Goal: Find contact information: Find contact information

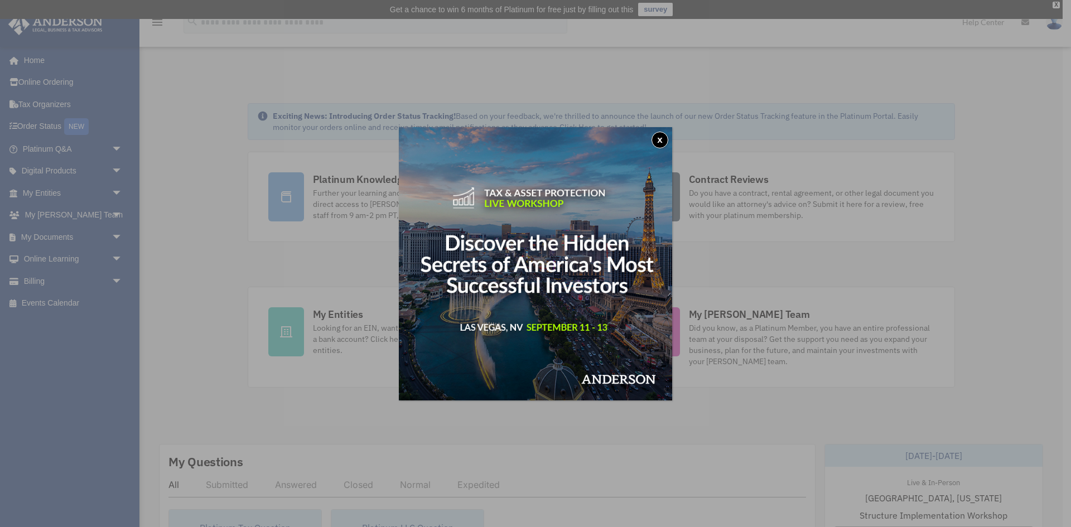
click at [657, 137] on button "x" at bounding box center [660, 140] width 17 height 17
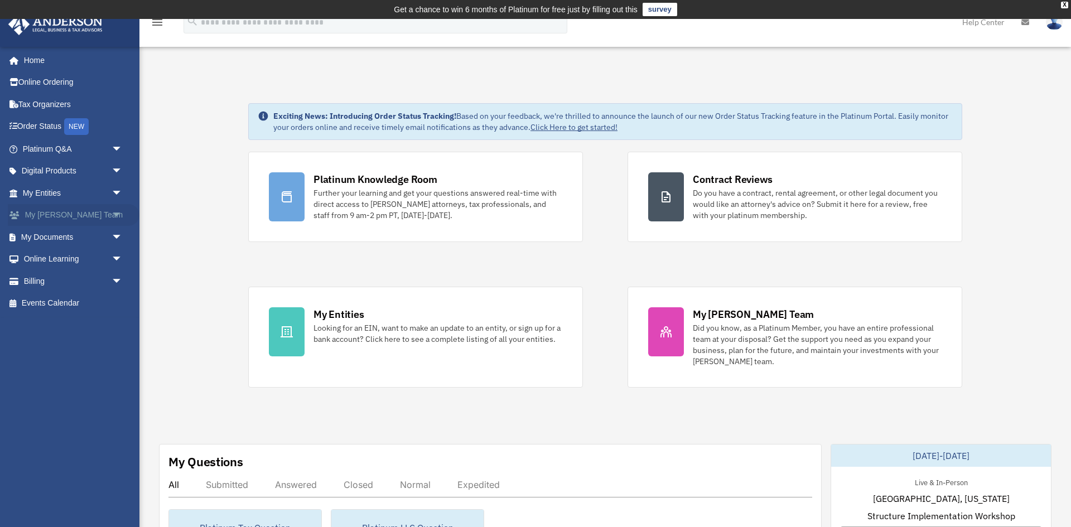
click at [124, 215] on span "arrow_drop_down" at bounding box center [123, 215] width 22 height 23
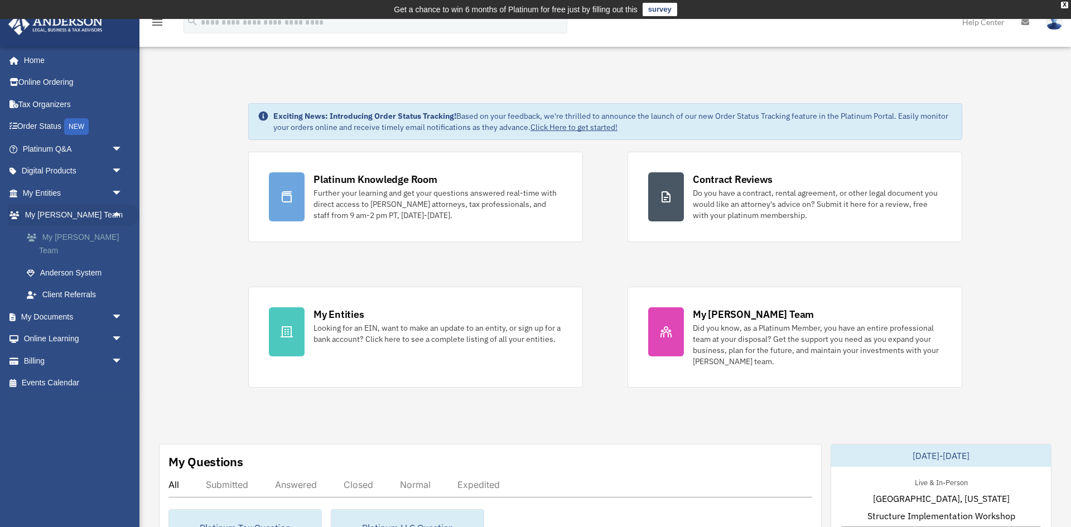
click at [94, 247] on link "My [PERSON_NAME] Team" at bounding box center [78, 244] width 124 height 36
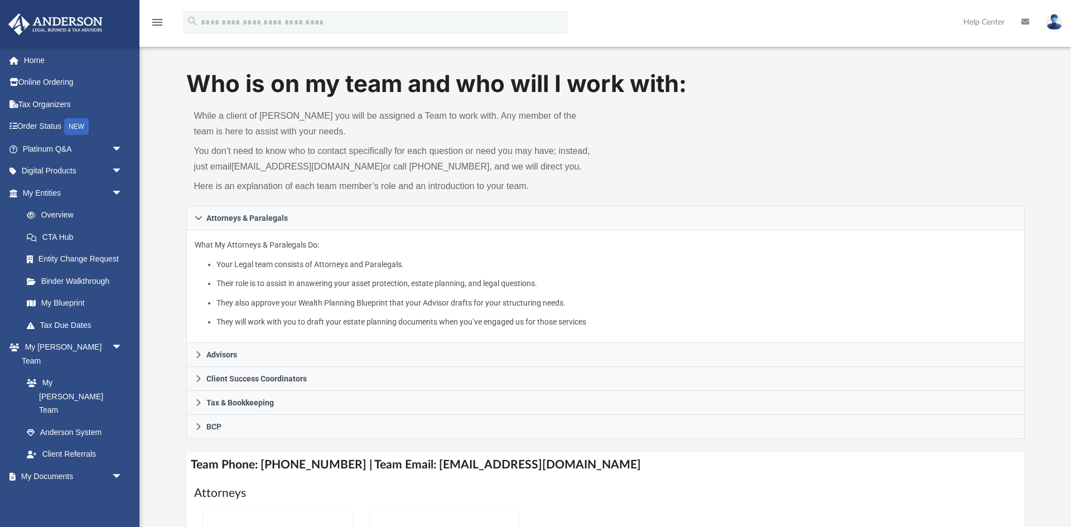
scroll to position [30, 0]
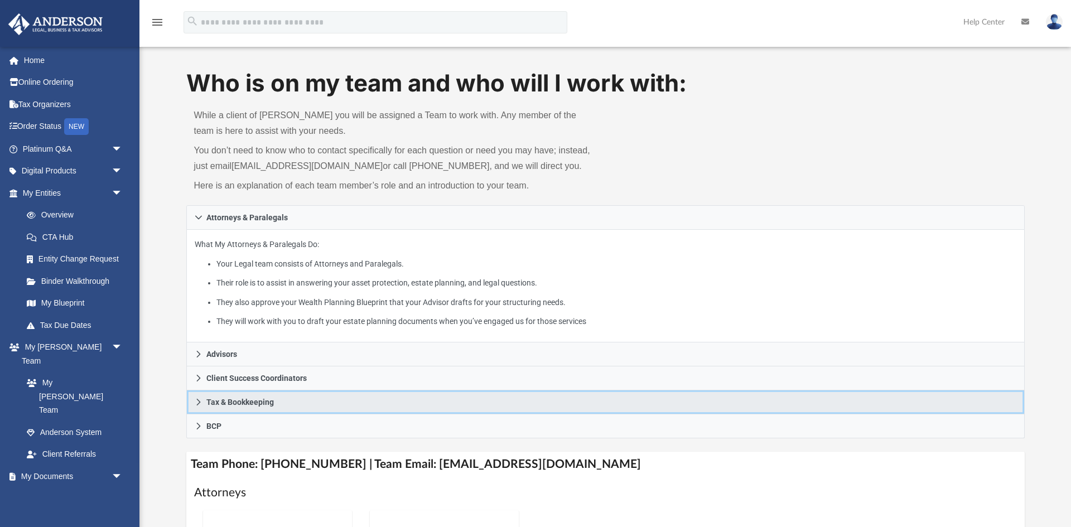
click at [203, 401] on link "Tax & Bookkeeping" at bounding box center [605, 403] width 839 height 24
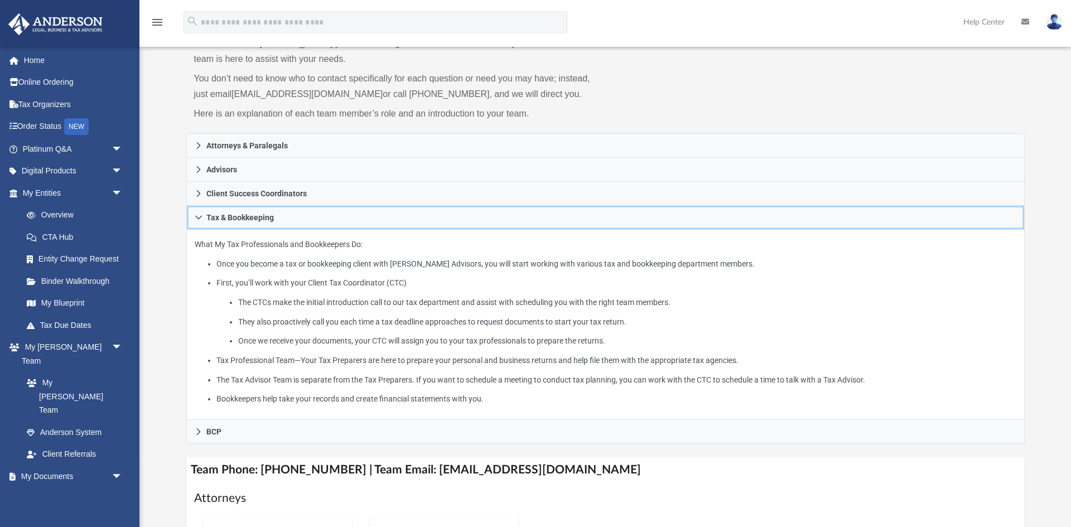
scroll to position [120, 0]
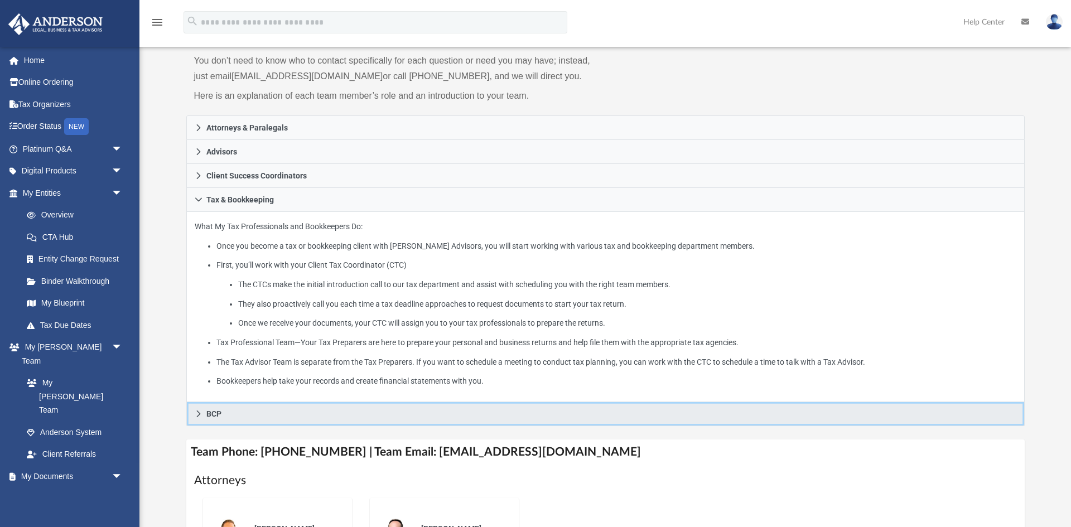
click at [198, 420] on link "BCP" at bounding box center [605, 414] width 839 height 24
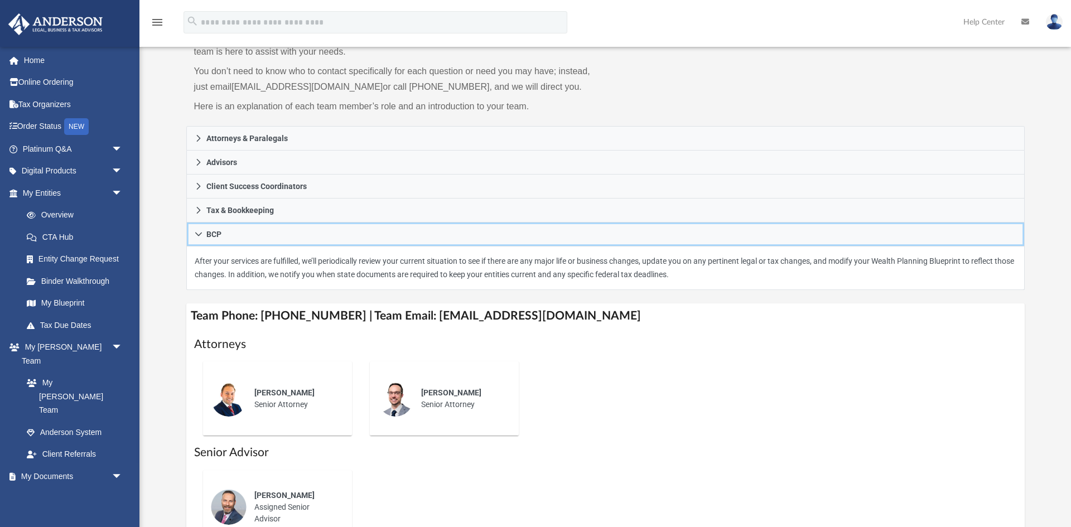
scroll to position [104, 0]
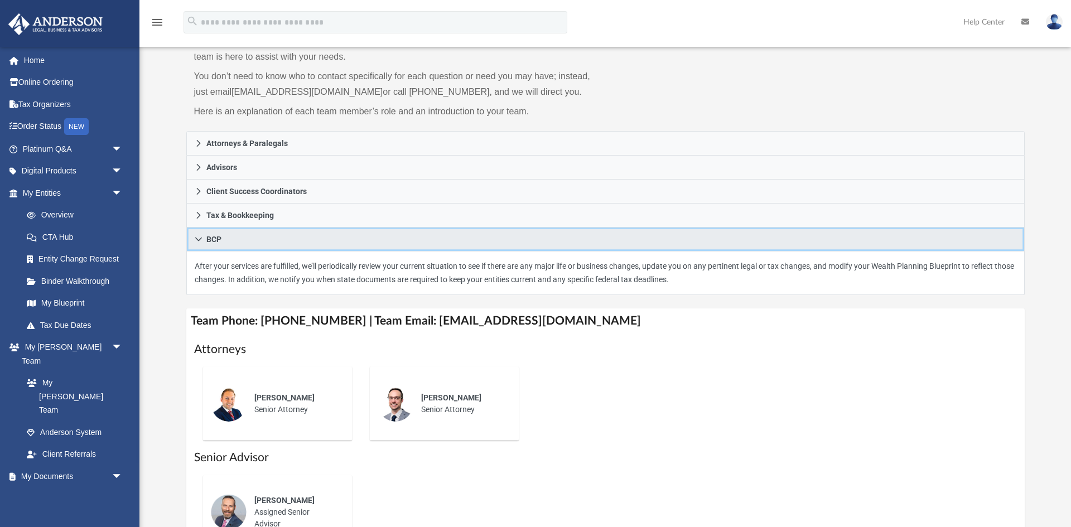
click at [199, 243] on link "BCP" at bounding box center [605, 240] width 839 height 24
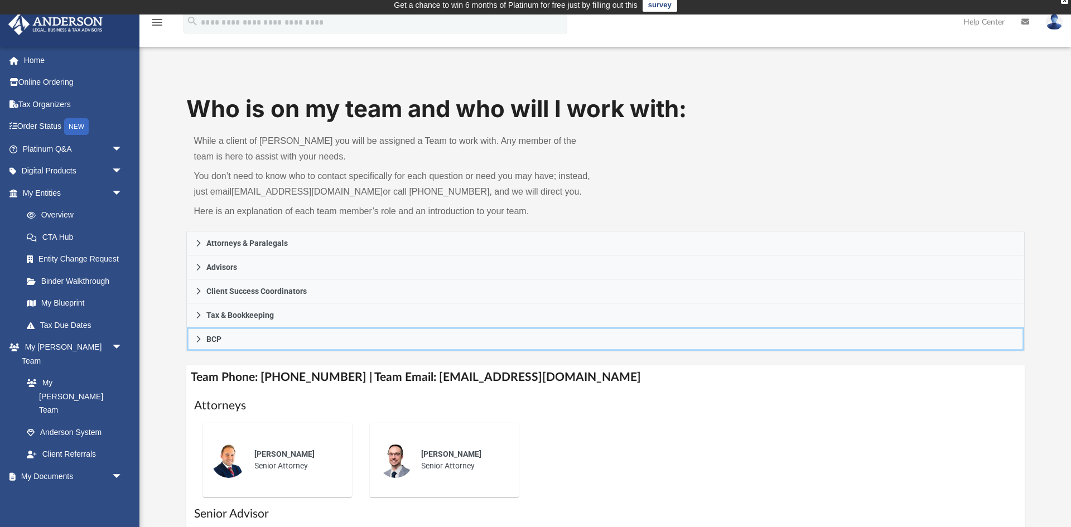
scroll to position [0, 0]
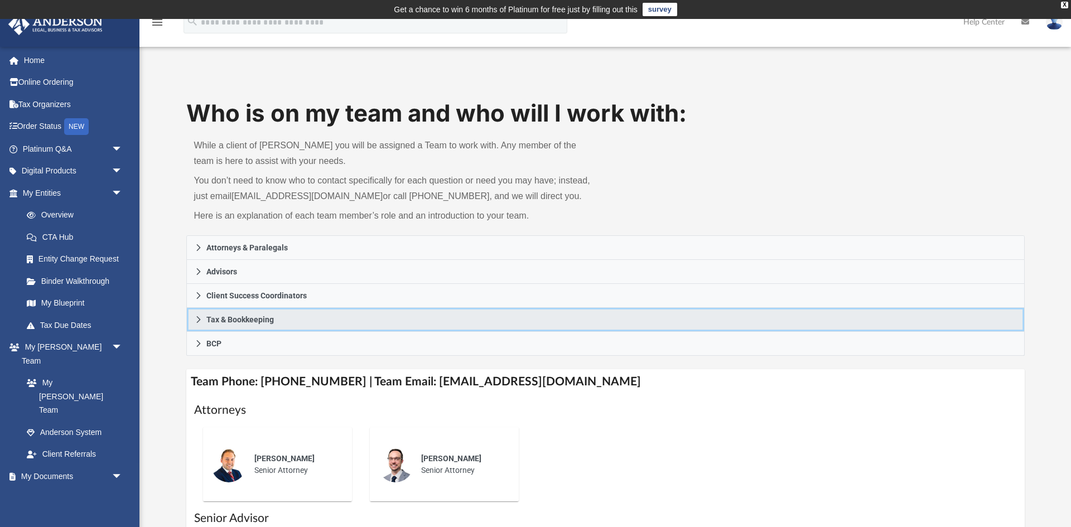
click at [195, 316] on icon at bounding box center [199, 320] width 8 height 8
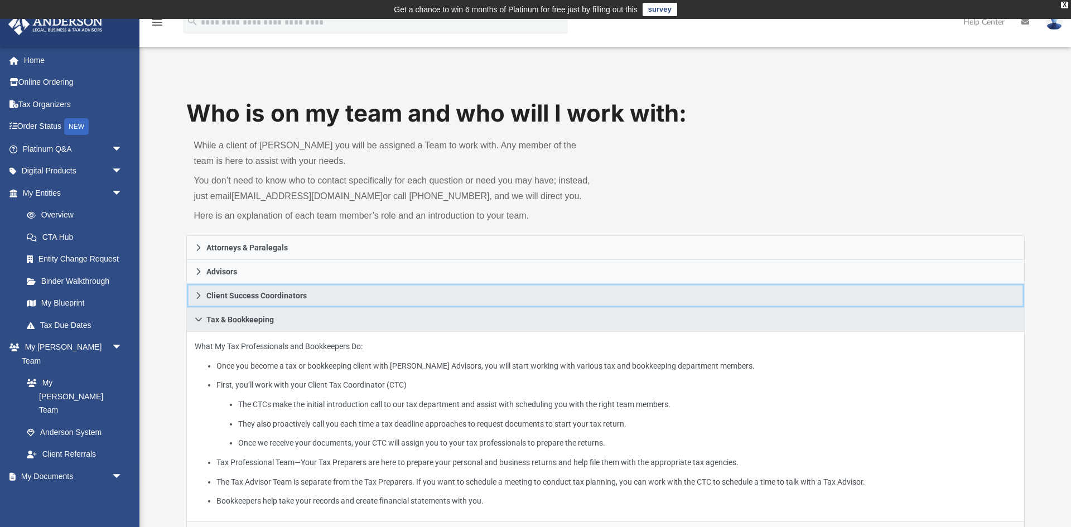
click at [200, 300] on link "Client Success Coordinators" at bounding box center [605, 296] width 839 height 24
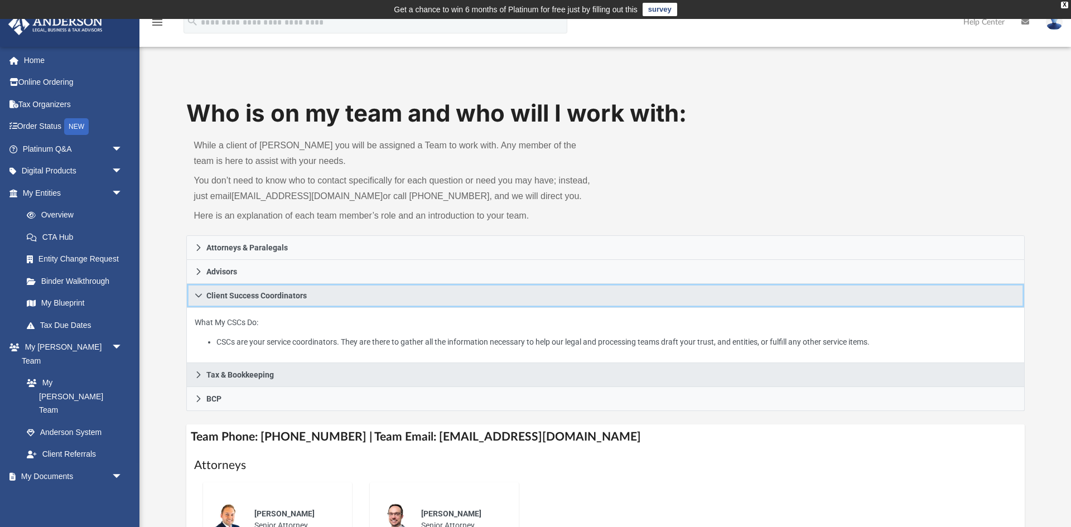
click at [200, 300] on link "Client Success Coordinators" at bounding box center [605, 296] width 839 height 24
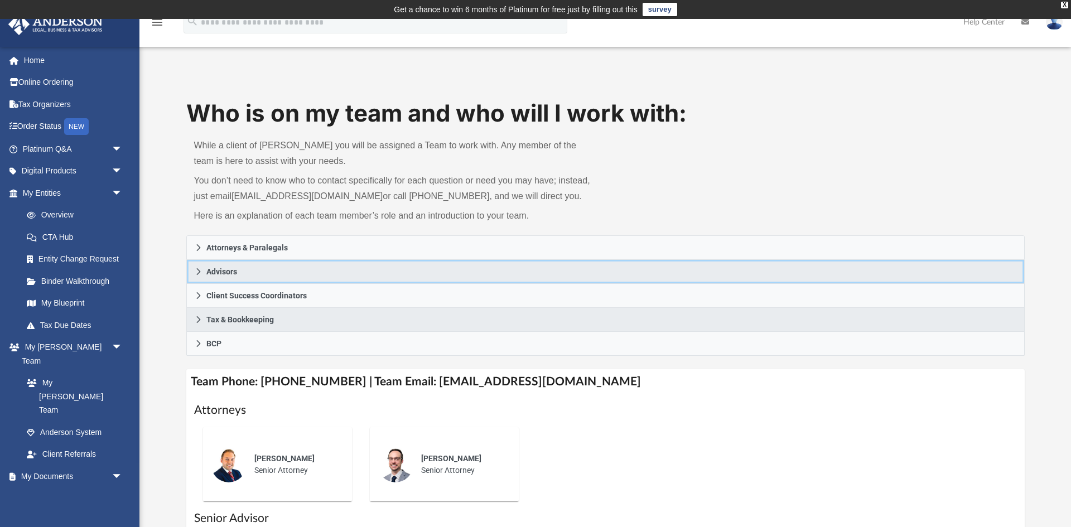
click at [198, 273] on icon at bounding box center [198, 271] width 4 height 7
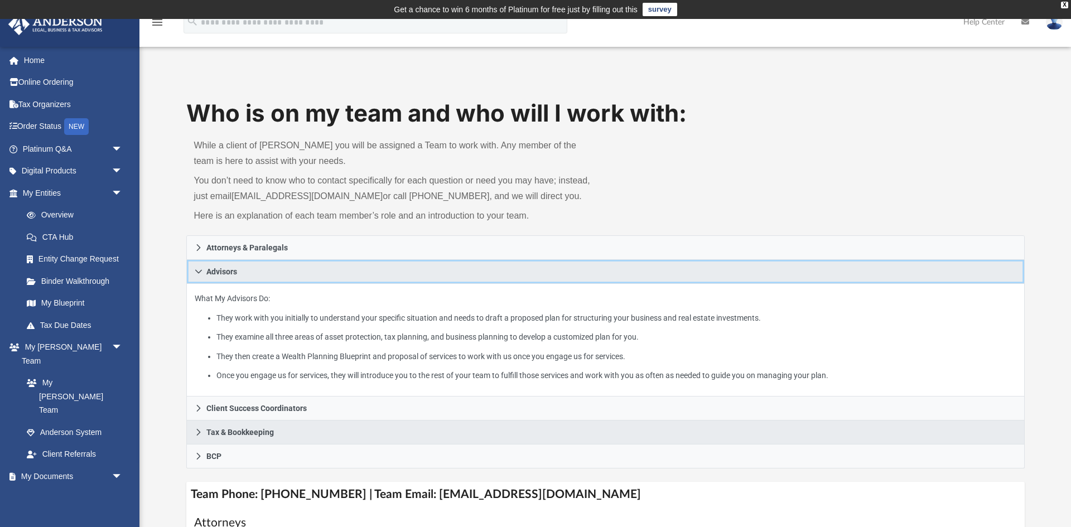
click at [198, 273] on icon at bounding box center [199, 272] width 8 height 8
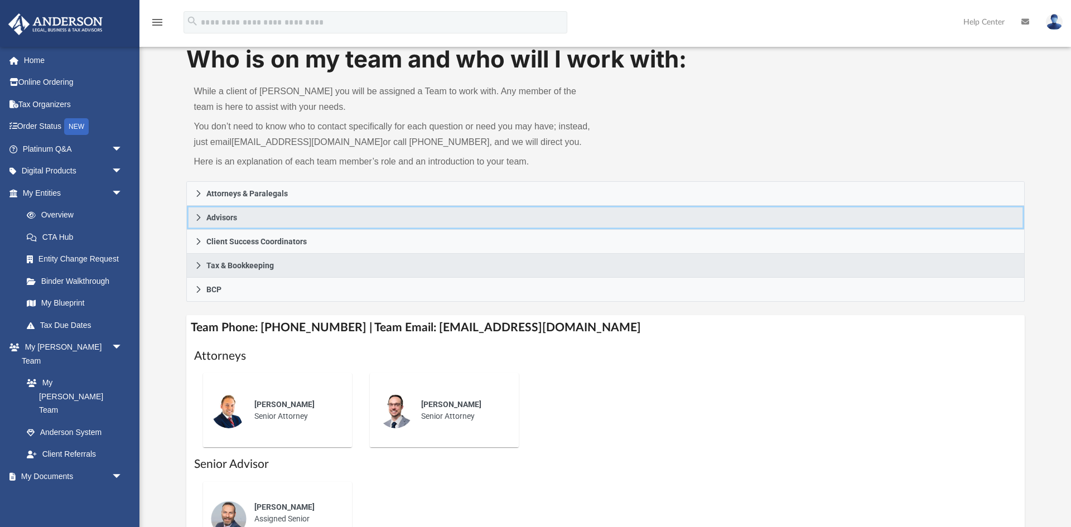
scroll to position [82, 0]
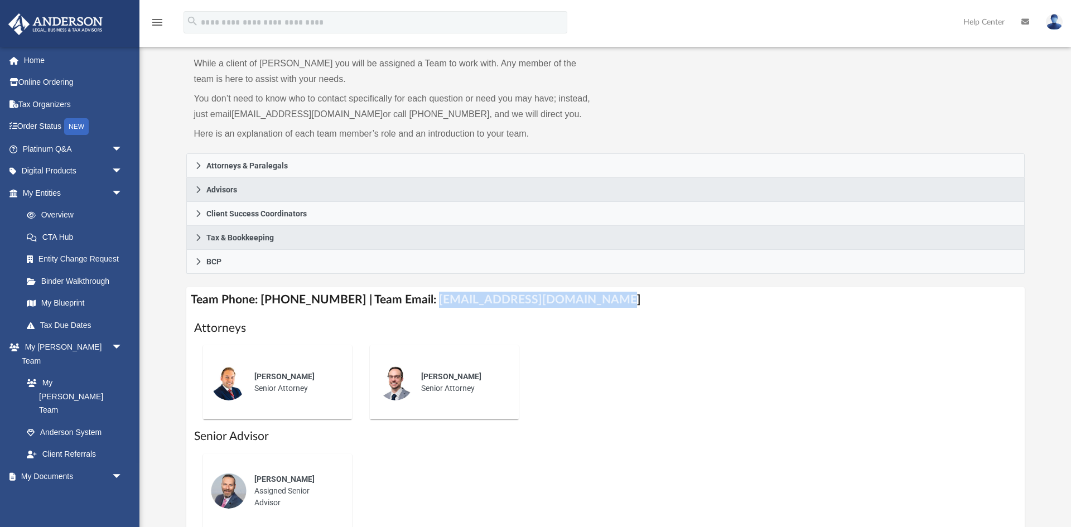
drag, startPoint x: 419, startPoint y: 299, endPoint x: 561, endPoint y: 300, distance: 142.9
click at [588, 306] on h4 "Team Phone: (725) 201-7553 | Team Email: myteam@andersonadvisors.com" at bounding box center [605, 299] width 839 height 25
copy h4 "myteam@andersonadvisors.com"
click at [67, 214] on link "Overview" at bounding box center [78, 215] width 124 height 22
